Goal: Task Accomplishment & Management: Use online tool/utility

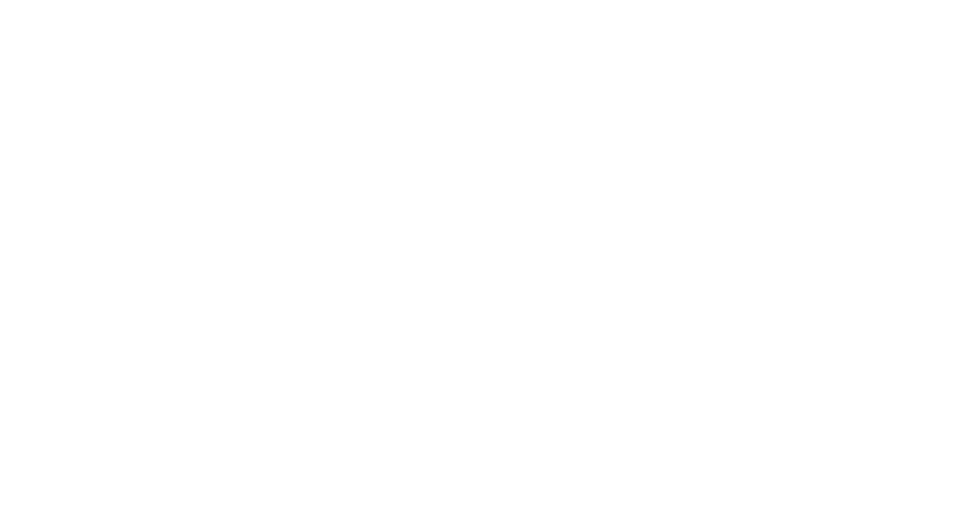
click at [527, 118] on div at bounding box center [490, 254] width 980 height 509
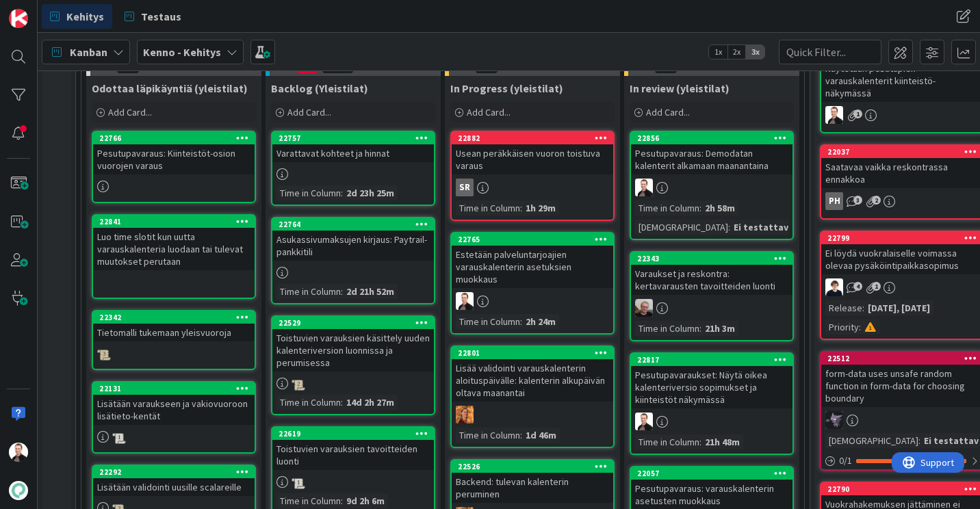
scroll to position [334, 0]
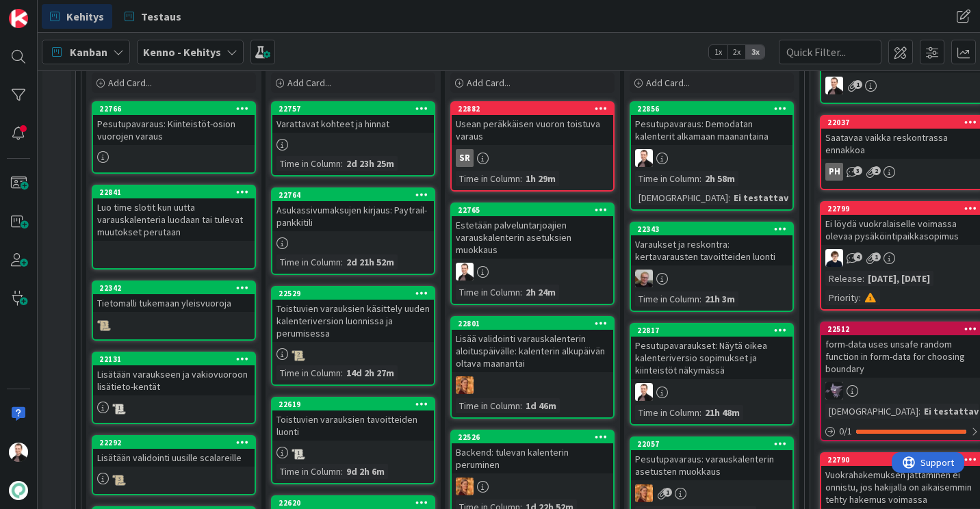
click at [515, 241] on div "Estetään palveluntarjoajien varauskalenterin asetuksien muokkaus" at bounding box center [532, 237] width 161 height 42
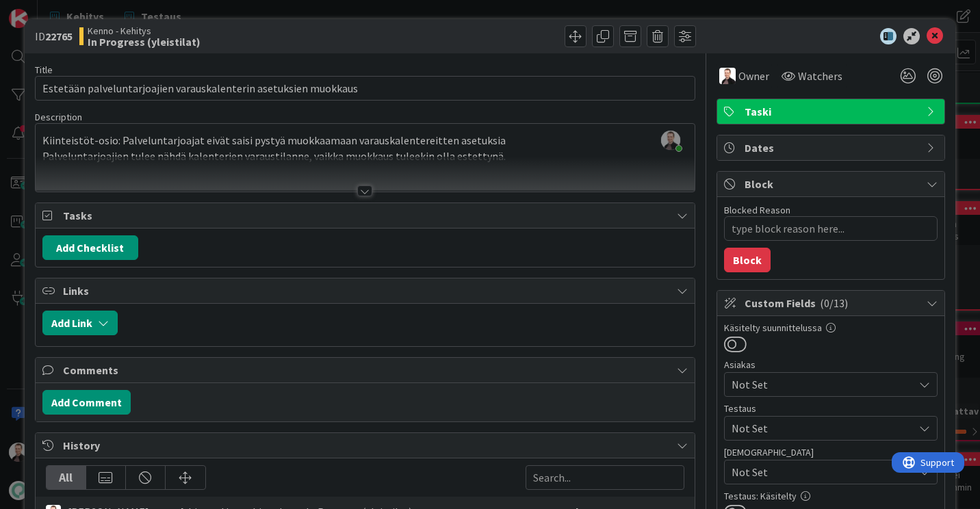
click at [359, 187] on div at bounding box center [364, 190] width 15 height 11
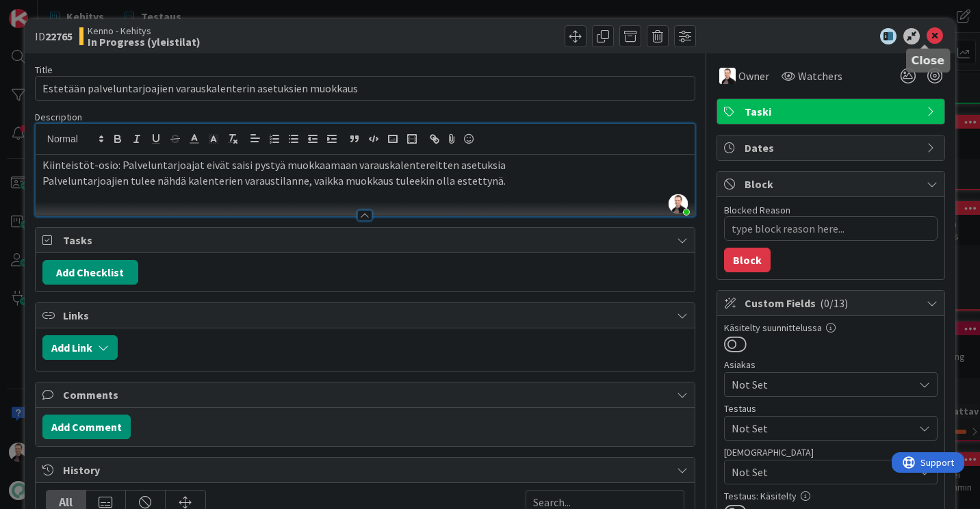
click at [926, 37] on icon at bounding box center [934, 36] width 16 height 16
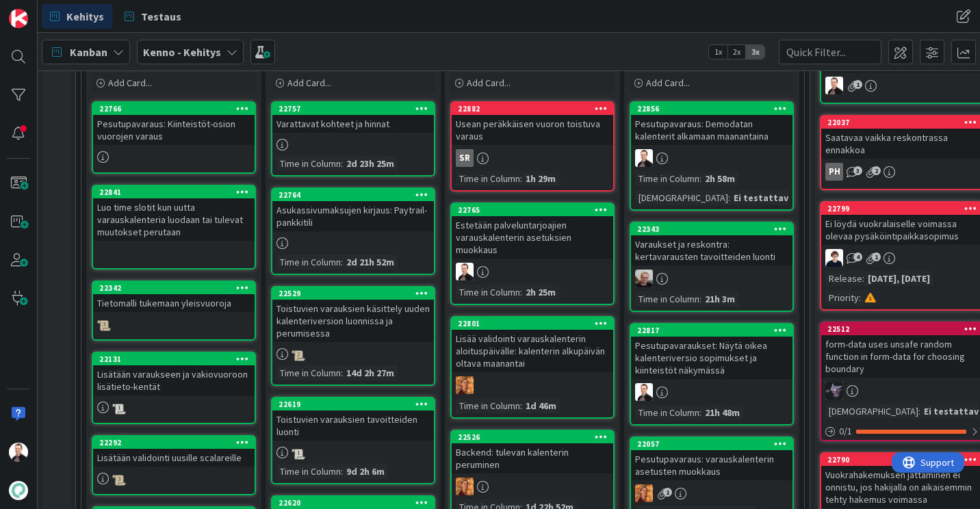
click at [521, 229] on div "Estetään palveluntarjoajien varauskalenterin asetuksien muokkaus" at bounding box center [532, 237] width 161 height 42
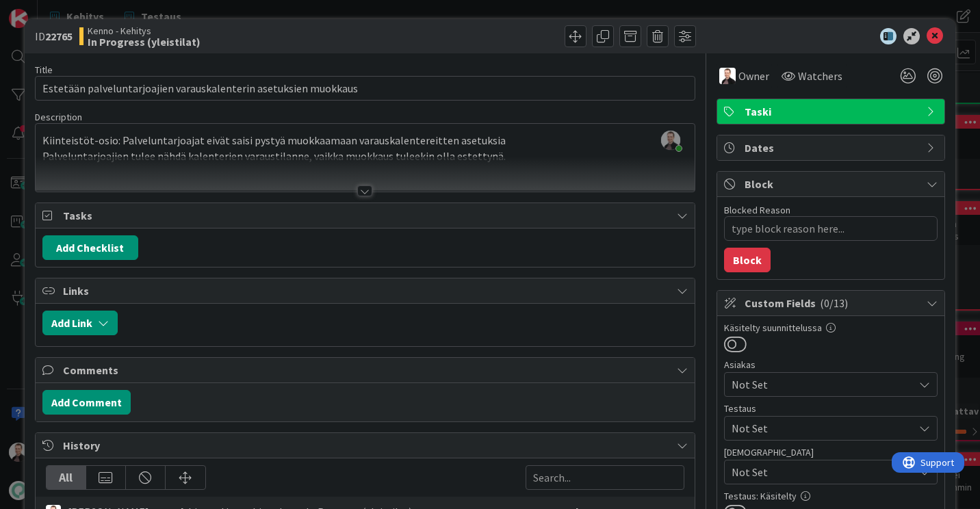
type textarea "x"
